Goal: Check status: Check status

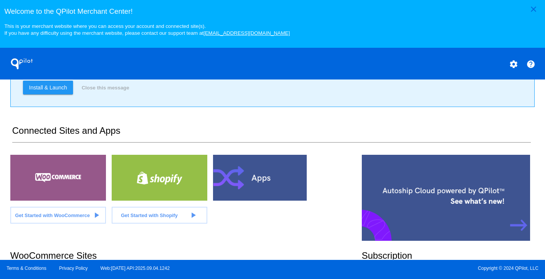
scroll to position [153, 0]
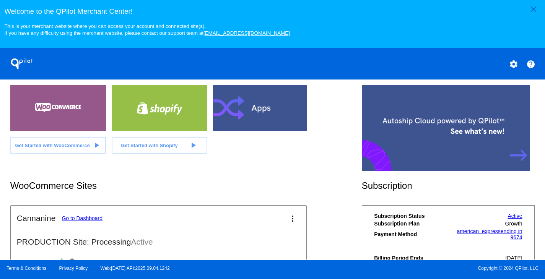
click at [78, 221] on link "Go to Dashboard" at bounding box center [82, 218] width 41 height 6
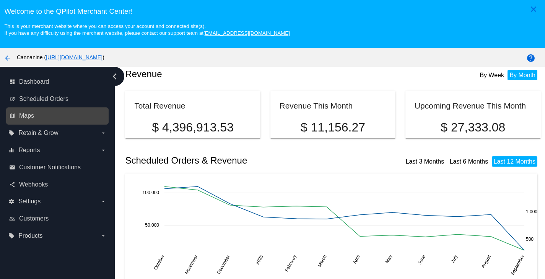
scroll to position [38, 0]
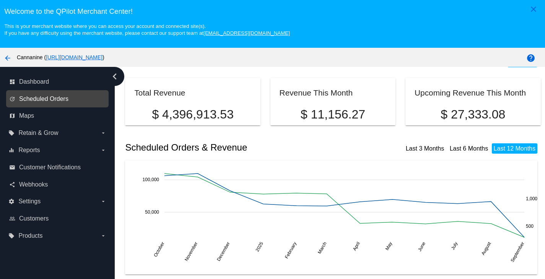
click at [66, 101] on span "Scheduled Orders" at bounding box center [43, 99] width 49 height 7
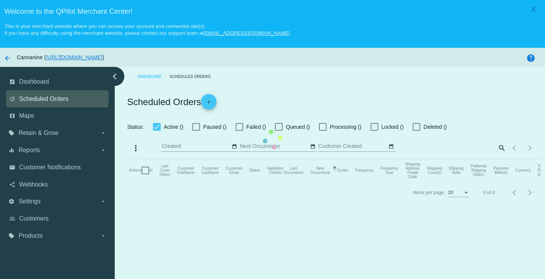
click at [125, 159] on mat-table "Actions Id Last Cycle Status Customer FirstName Customer LastName Customer Emai…" at bounding box center [332, 170] width 415 height 23
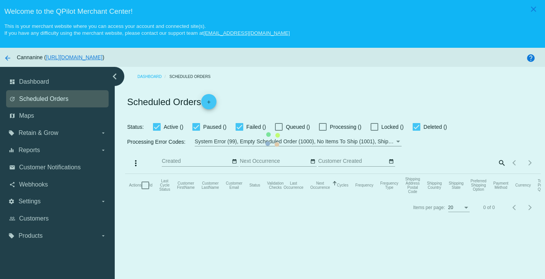
checkbox input "true"
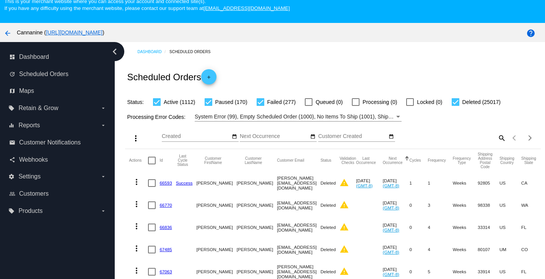
scroll to position [38, 0]
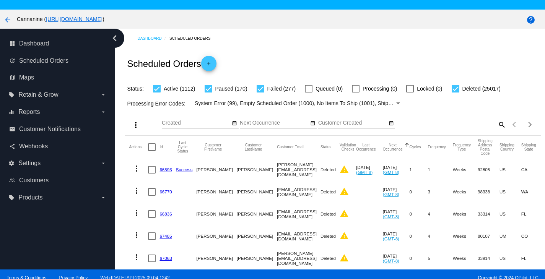
click at [497, 122] on mat-icon "search" at bounding box center [501, 125] width 9 height 12
click at [459, 124] on input "Search" at bounding box center [454, 123] width 103 height 6
paste input "[EMAIL_ADDRESS][DOMAIN_NAME]"
type input "[EMAIL_ADDRESS][DOMAIN_NAME]"
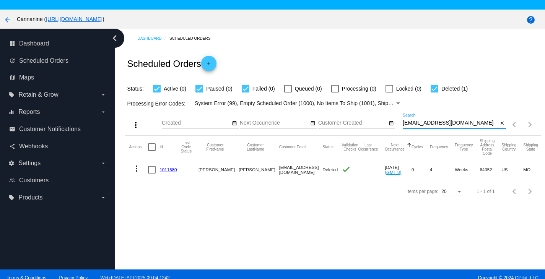
click at [135, 171] on mat-icon "more_vert" at bounding box center [136, 168] width 9 height 9
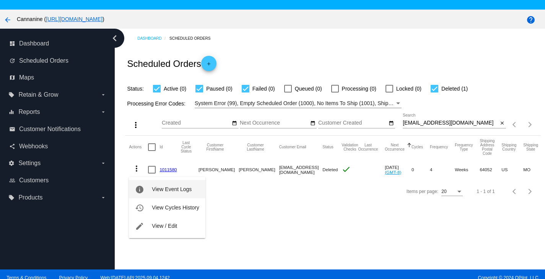
click at [161, 190] on span "View Event Logs" at bounding box center [172, 189] width 40 height 6
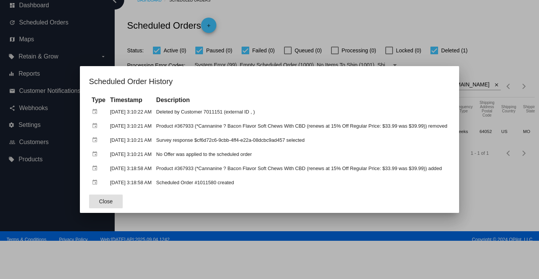
drag, startPoint x: 98, startPoint y: 204, endPoint x: 99, endPoint y: 147, distance: 57.0
click at [99, 203] on span "Close" at bounding box center [106, 202] width 14 height 6
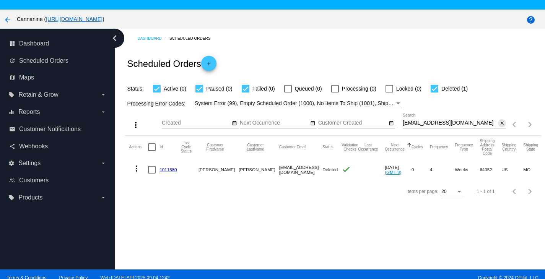
drag, startPoint x: 495, startPoint y: 123, endPoint x: 490, endPoint y: 120, distance: 6.2
click at [500, 124] on mat-icon "close" at bounding box center [502, 123] width 5 height 6
